Goal: Transaction & Acquisition: Obtain resource

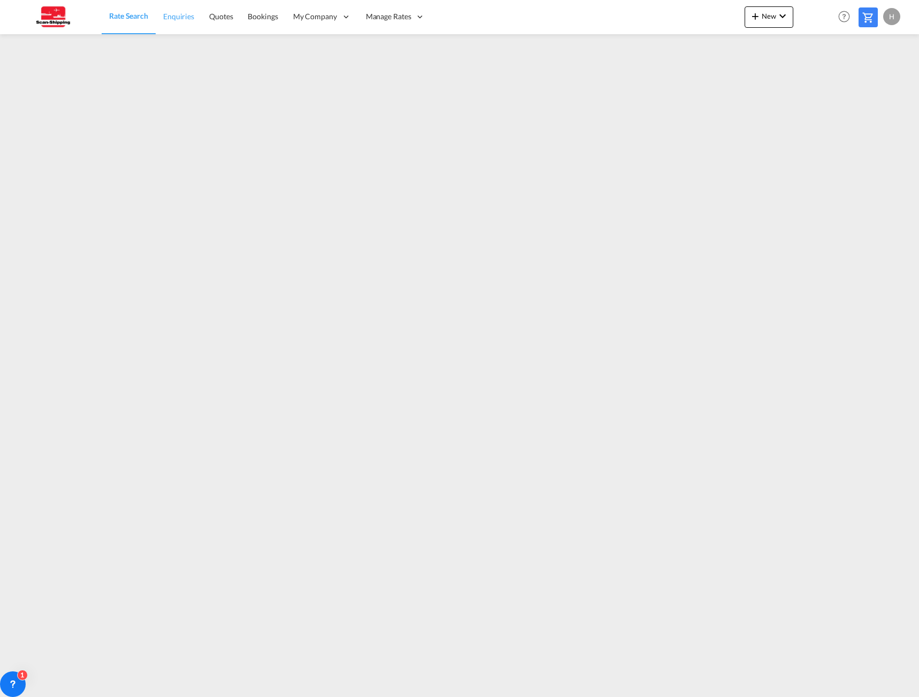
click at [194, 21] on link "Enquiries" at bounding box center [179, 16] width 46 height 35
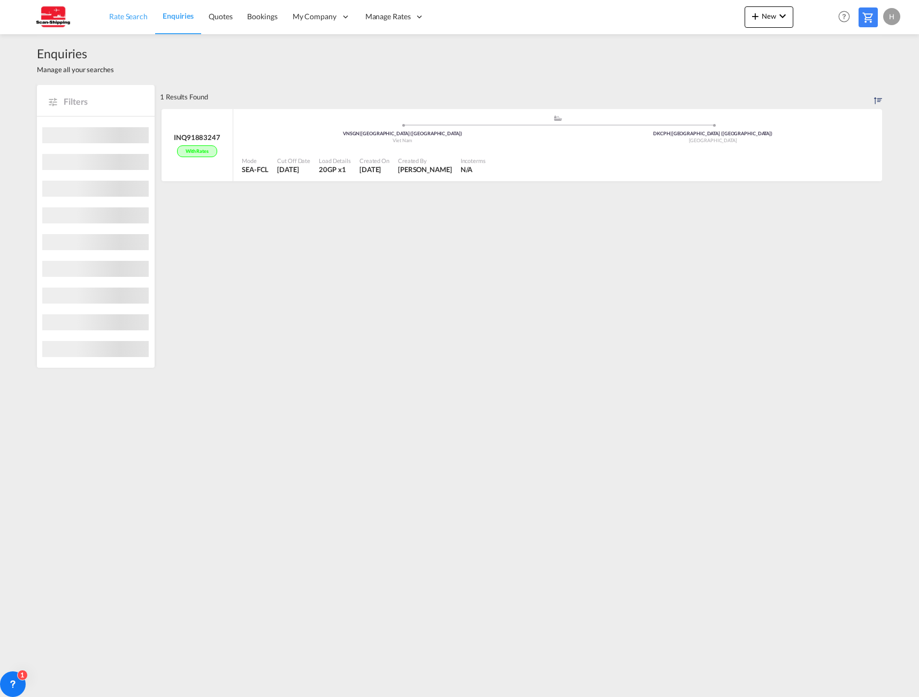
click at [127, 14] on span "Rate Search" at bounding box center [128, 16] width 38 height 9
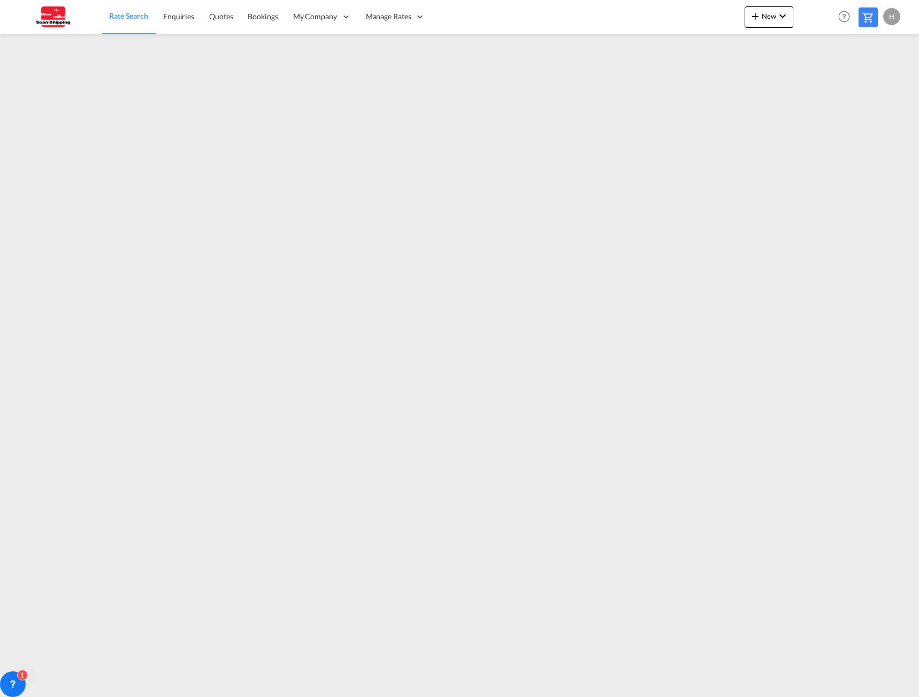
click at [894, 14] on div "H" at bounding box center [891, 16] width 17 height 17
click at [867, 84] on button "Logout" at bounding box center [879, 81] width 70 height 21
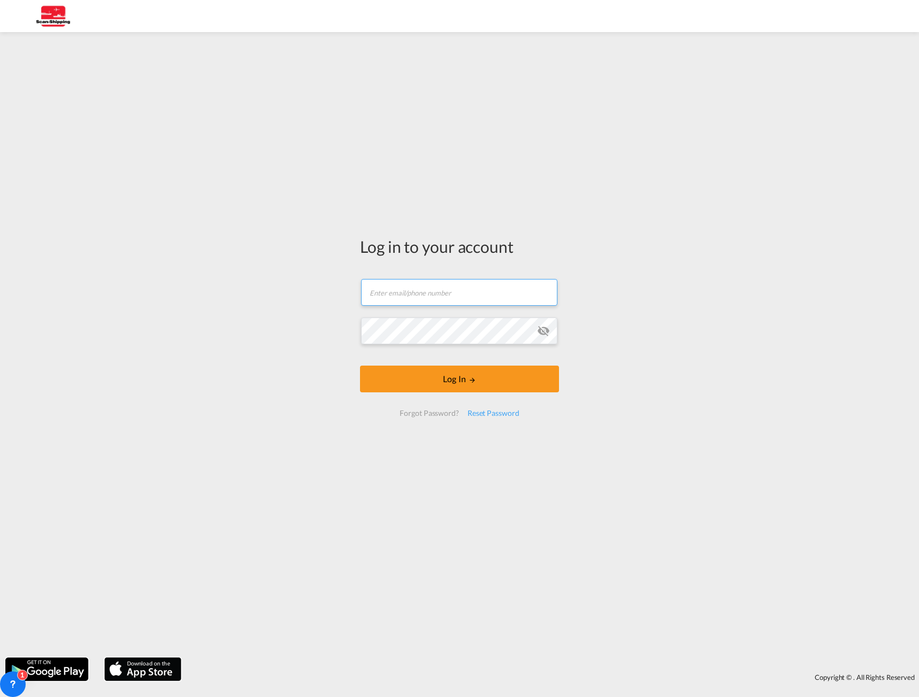
type input "[EMAIL_ADDRESS][DOMAIN_NAME]"
click at [470, 382] on md-icon "LOGIN" at bounding box center [471, 379] width 7 height 7
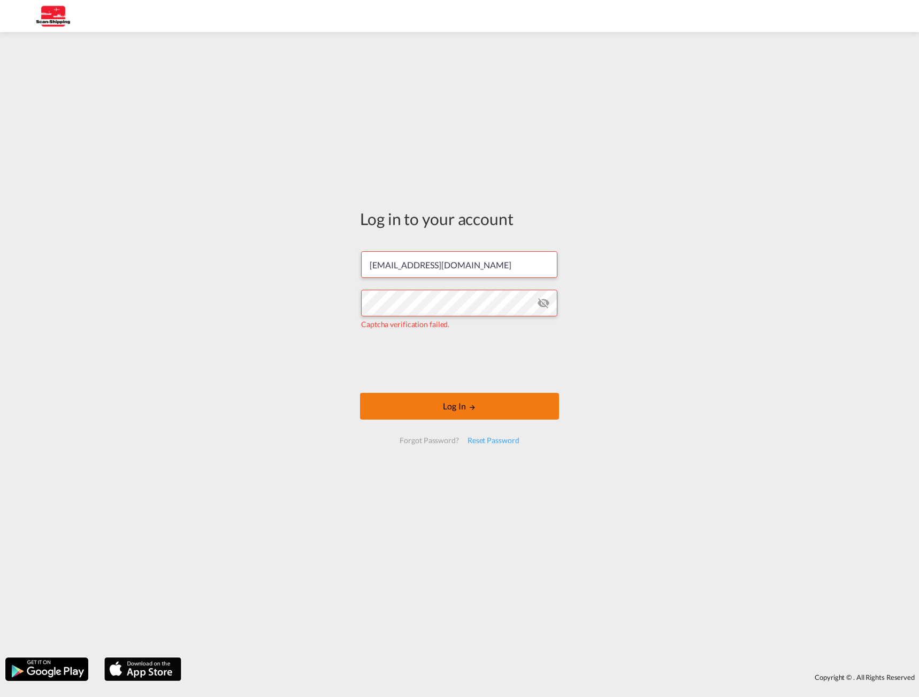
click at [474, 411] on button "Log In" at bounding box center [459, 406] width 199 height 27
